Goal: Check status: Check status

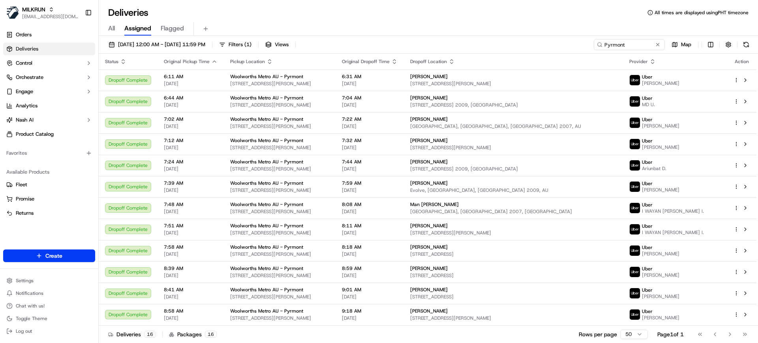
drag, startPoint x: 111, startPoint y: 27, endPoint x: 119, endPoint y: 28, distance: 7.9
click at [111, 28] on span "All" at bounding box center [111, 28] width 7 height 9
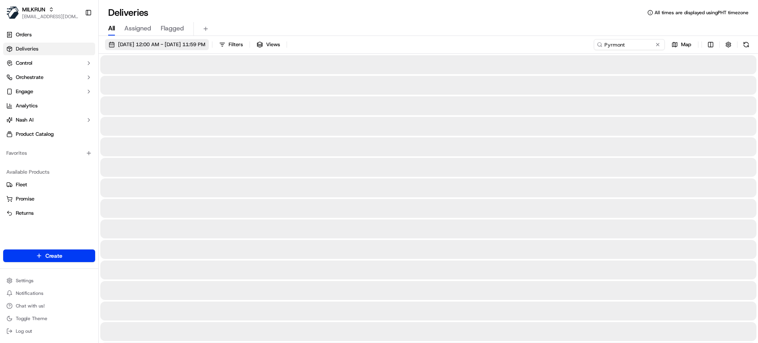
click at [137, 42] on span "[DATE] 12:00 AM - [DATE] 11:59 PM" at bounding box center [161, 44] width 87 height 7
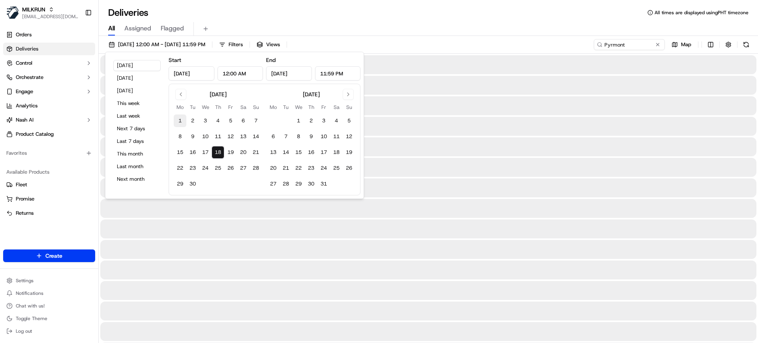
click at [178, 122] on button "1" at bounding box center [180, 120] width 13 height 13
type input "Sep 1, 2025"
click at [217, 152] on button "18" at bounding box center [217, 152] width 13 height 13
type input "Sep 18, 2025"
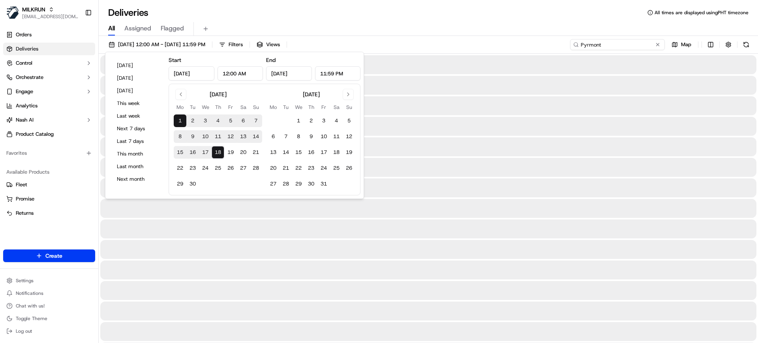
click at [613, 46] on input "Pyrmont" at bounding box center [617, 44] width 95 height 11
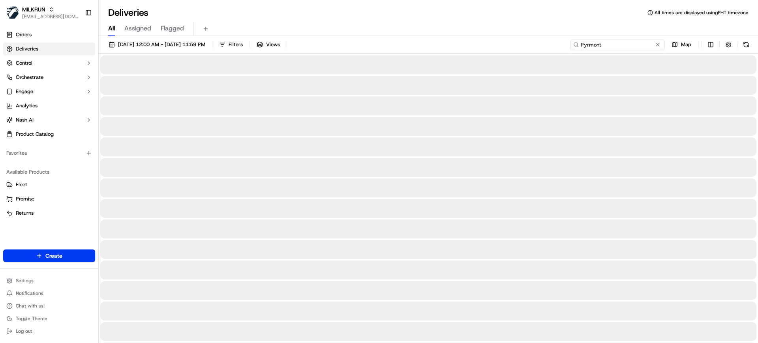
click at [613, 46] on input "Pyrmont" at bounding box center [617, 44] width 95 height 11
paste input "4AC8D"
click at [748, 45] on button at bounding box center [745, 44] width 11 height 11
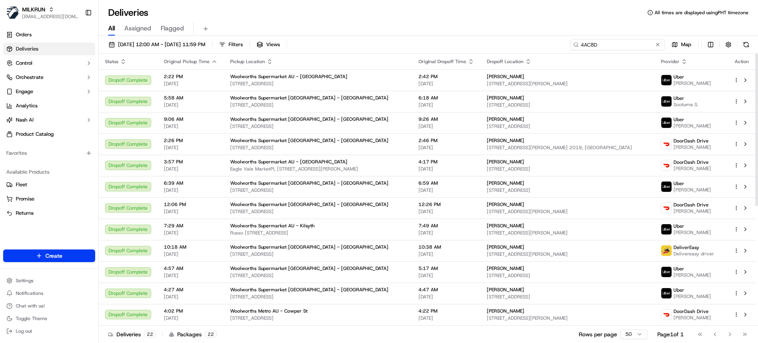
click at [626, 45] on input "4AC8D" at bounding box center [617, 44] width 95 height 11
click at [371, 30] on div "All Assigned Flagged" at bounding box center [428, 29] width 659 height 14
click at [610, 45] on input "4AC8D" at bounding box center [617, 44] width 95 height 11
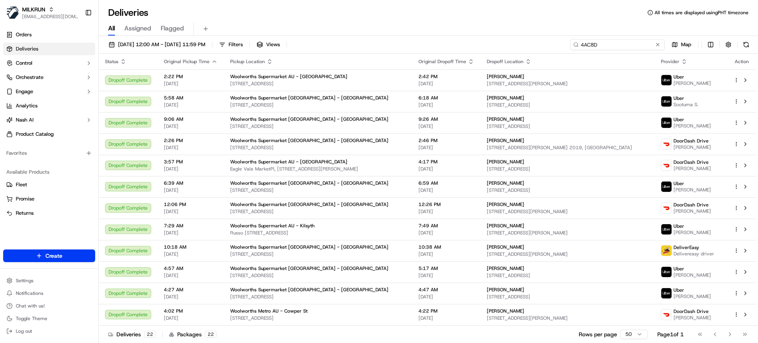
paste input "ed14d161-a270-4cc7-aa32-d3e5386c0b76"
type input "ed14d161-a270-4cc7-aa32-d3e5386c0b76"
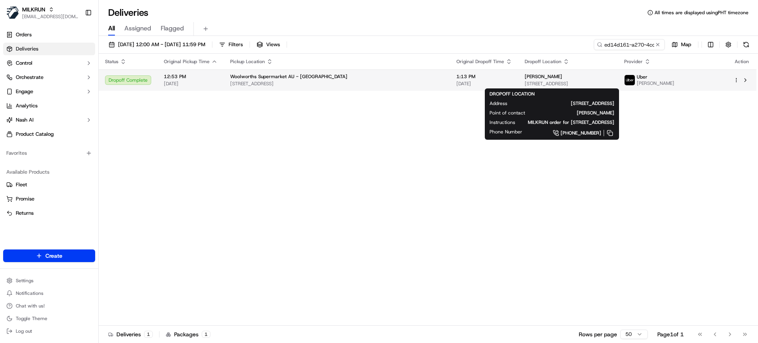
click at [524, 80] on span "[STREET_ADDRESS]" at bounding box center [567, 83] width 87 height 6
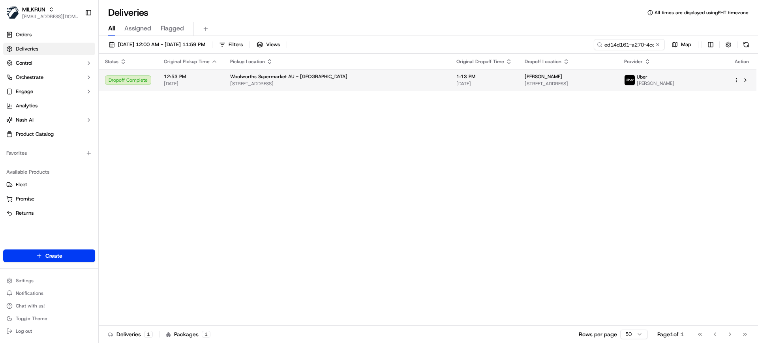
click at [464, 77] on span "1:13 PM" at bounding box center [484, 76] width 56 height 6
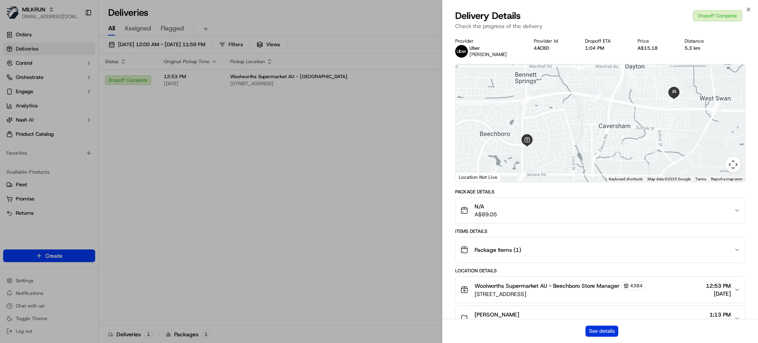
click at [595, 331] on button "See details" at bounding box center [601, 331] width 33 height 11
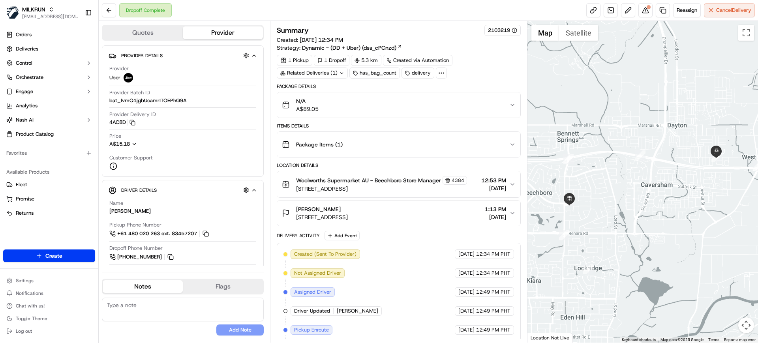
drag, startPoint x: 347, startPoint y: 207, endPoint x: 290, endPoint y: 206, distance: 56.4
click at [290, 206] on div "[PERSON_NAME][GEOGRAPHIC_DATA][STREET_ADDRESS][PERSON_NAME][GEOGRAPHIC_DATA]" at bounding box center [315, 213] width 66 height 16
copy span "[PERSON_NAME]"
click at [28, 48] on span "Deliveries" at bounding box center [27, 48] width 22 height 7
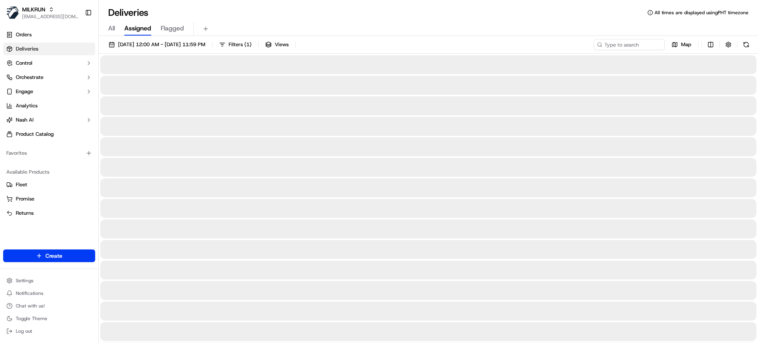
click at [114, 30] on span "All" at bounding box center [111, 28] width 7 height 9
click at [647, 39] on input at bounding box center [617, 44] width 95 height 11
paste input "5cf9348a-4113-4f6e-bac5-fe84f57be08c"
type input "5cf9348a-4113-4f6e-bac5-fe84f57be08c"
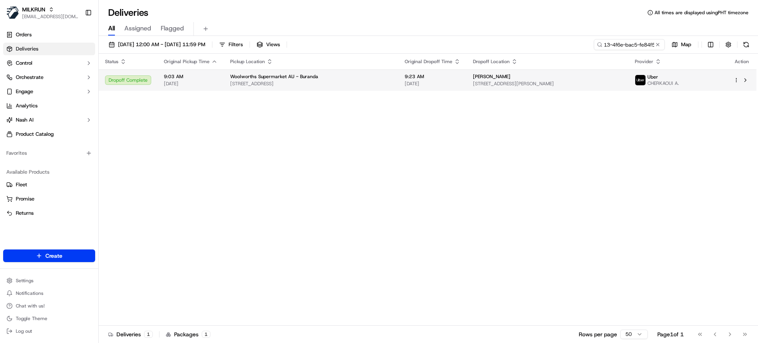
click at [398, 75] on td "Woolworths Supermarket AU - Buranda [STREET_ADDRESS]" at bounding box center [311, 79] width 174 height 21
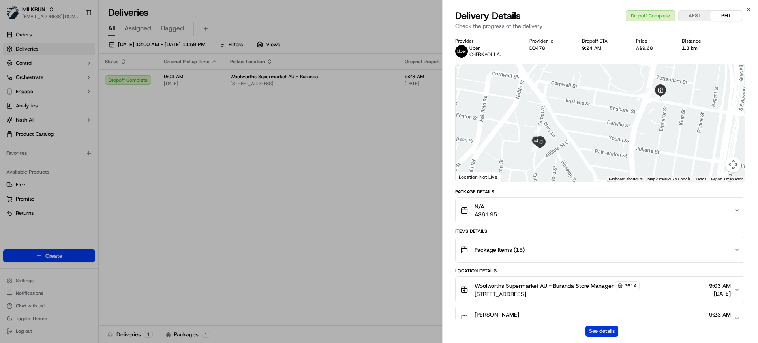
click at [604, 332] on button "See details" at bounding box center [601, 331] width 33 height 11
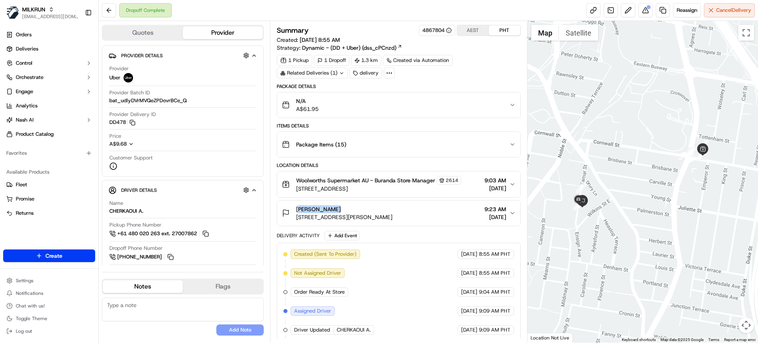
drag, startPoint x: 335, startPoint y: 210, endPoint x: 297, endPoint y: 209, distance: 38.3
click at [297, 209] on div "[PERSON_NAME]" at bounding box center [344, 209] width 96 height 8
copy span "[PERSON_NAME]"
